Goal: Find specific page/section: Find specific page/section

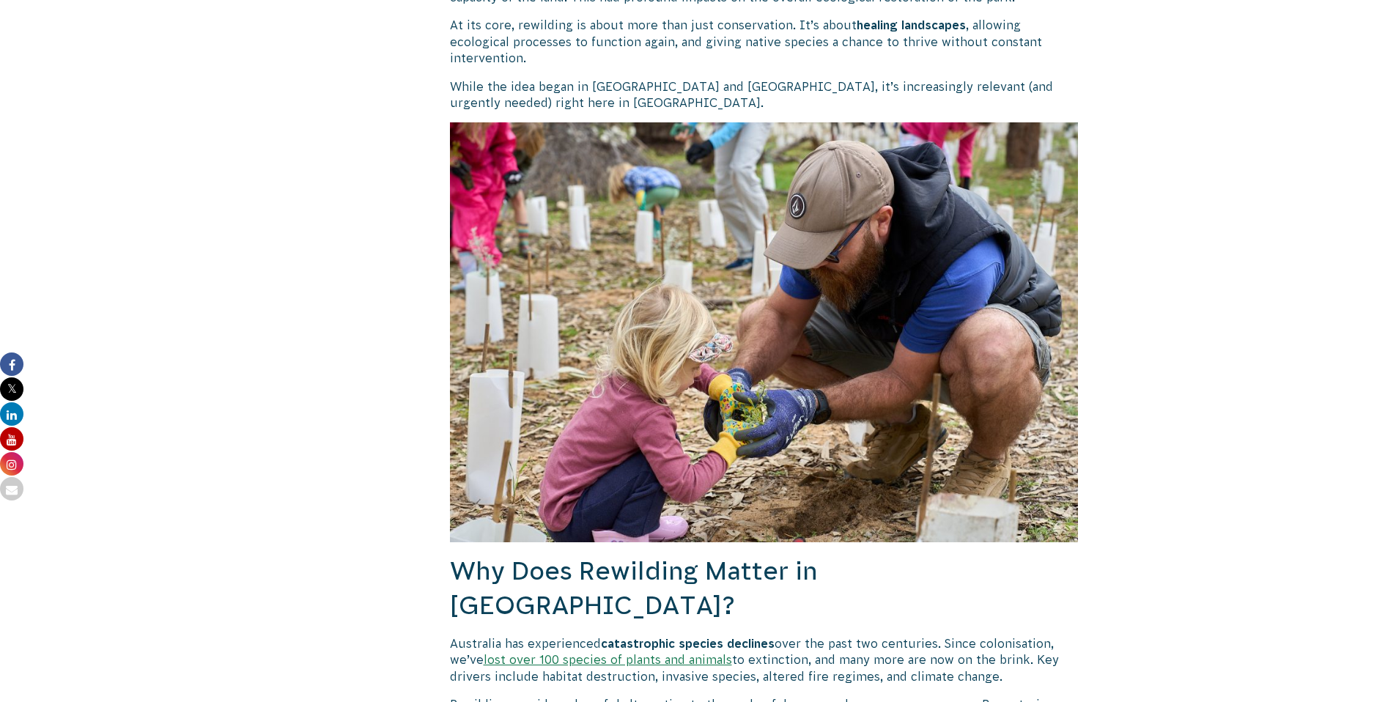
scroll to position [1130, 0]
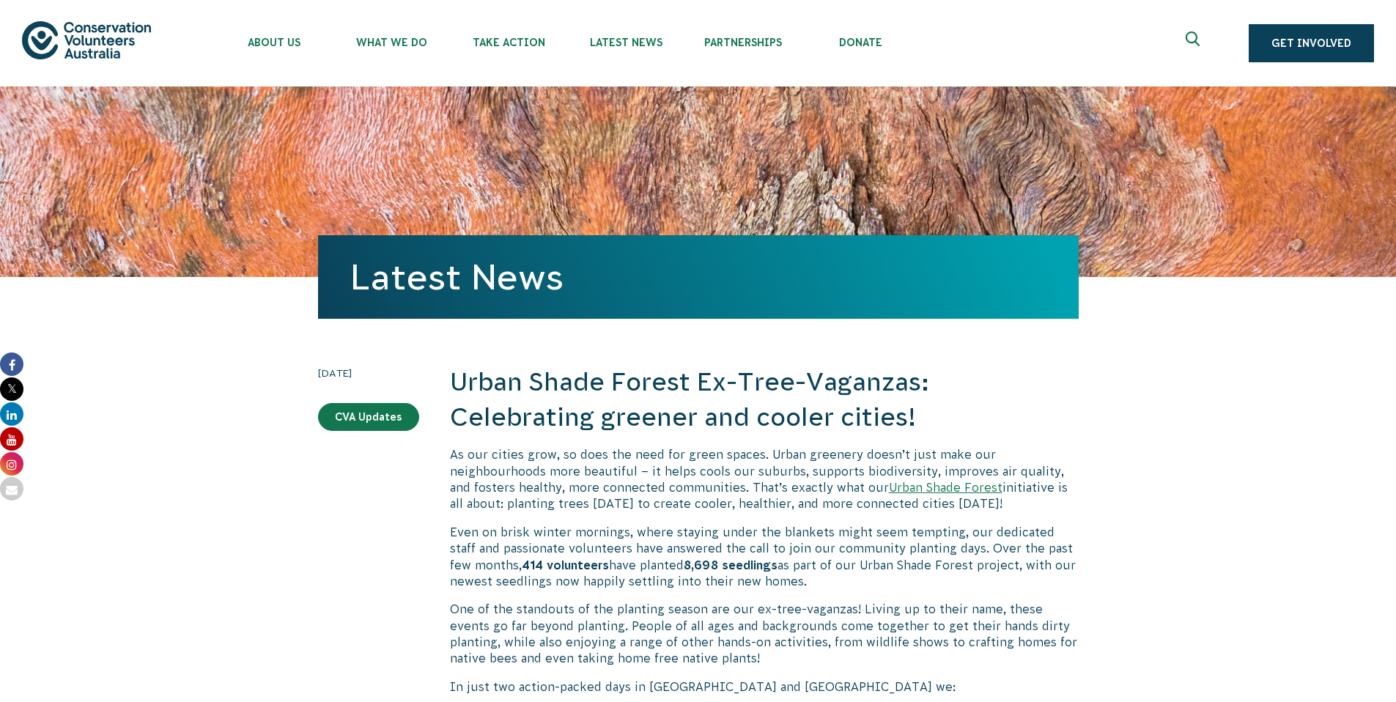
click at [1195, 37] on icon "Expand search box" at bounding box center [1194, 43] width 18 height 22
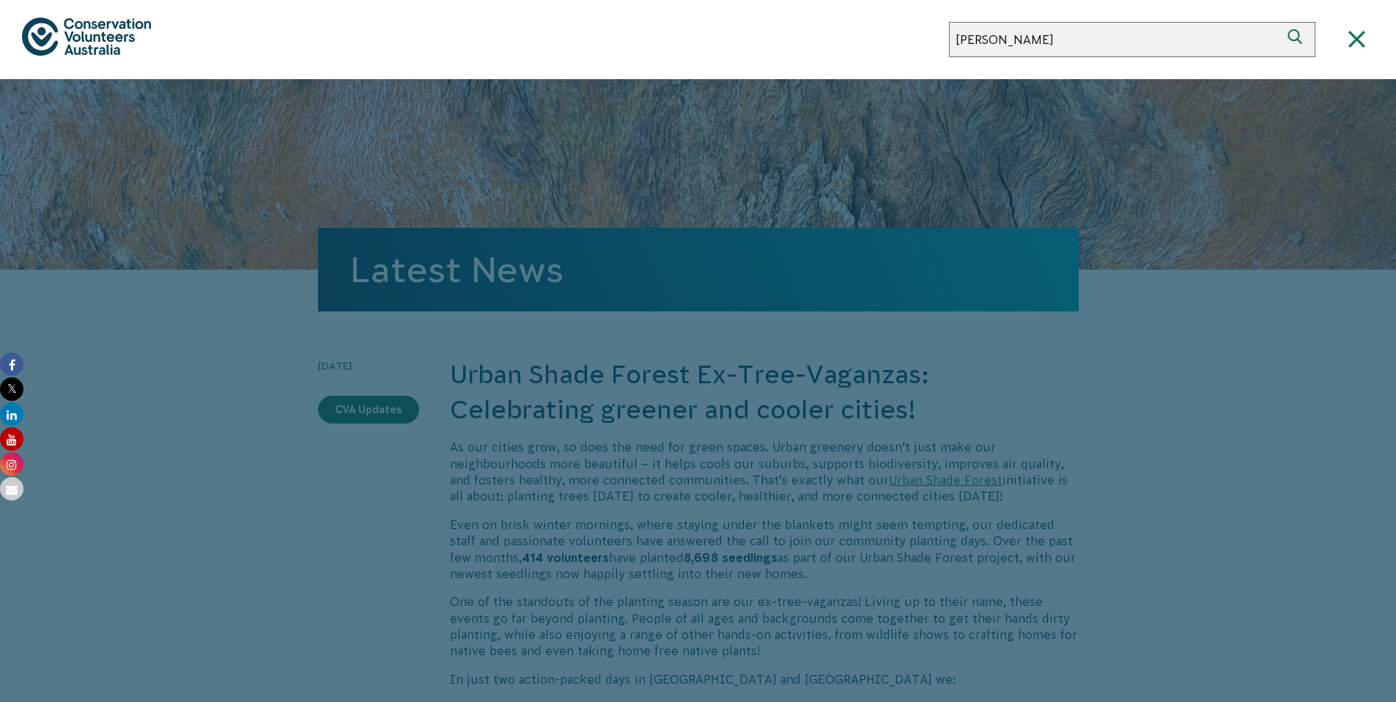
type input "jacqui cva"
click at [1280, 22] on button "Search" at bounding box center [1297, 39] width 35 height 35
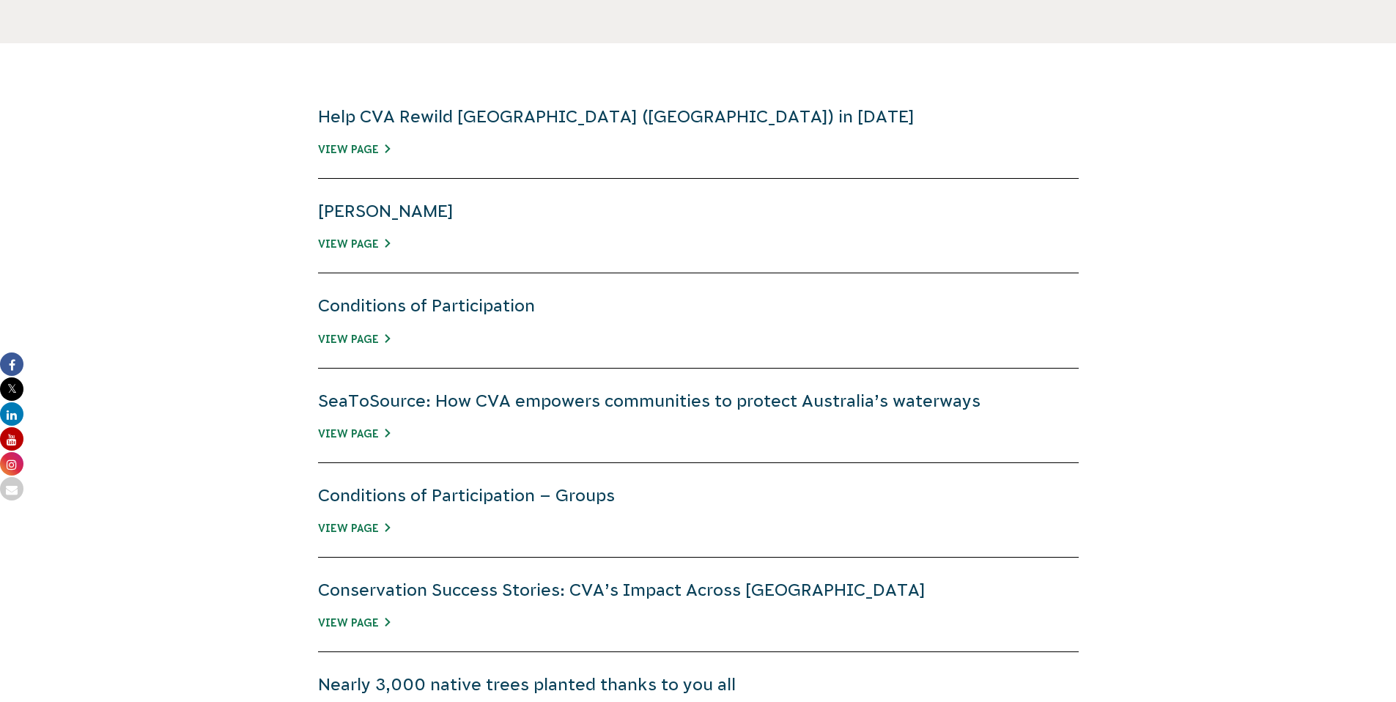
scroll to position [470, 0]
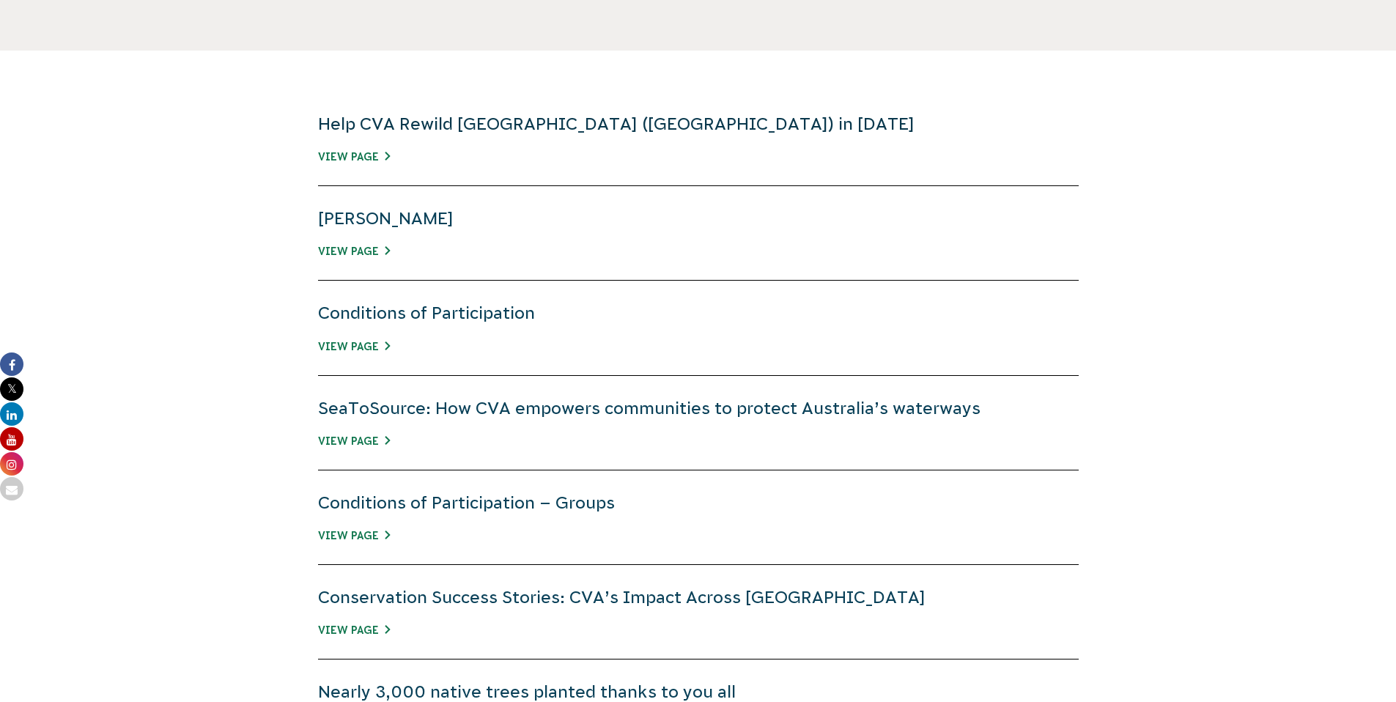
click at [475, 133] on link "Help CVA Rewild Fifth Creek (South Australia) in 2025" at bounding box center [616, 123] width 596 height 19
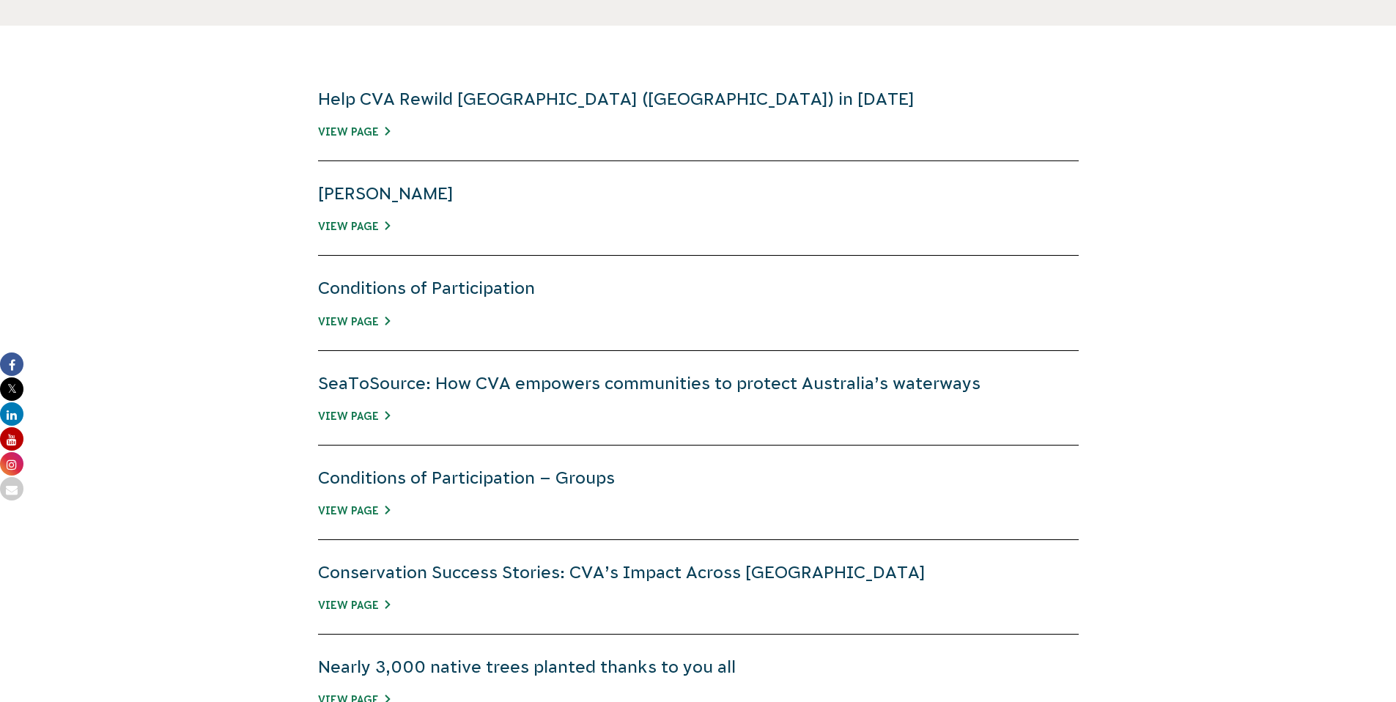
scroll to position [470, 0]
